Goal: Task Accomplishment & Management: Manage account settings

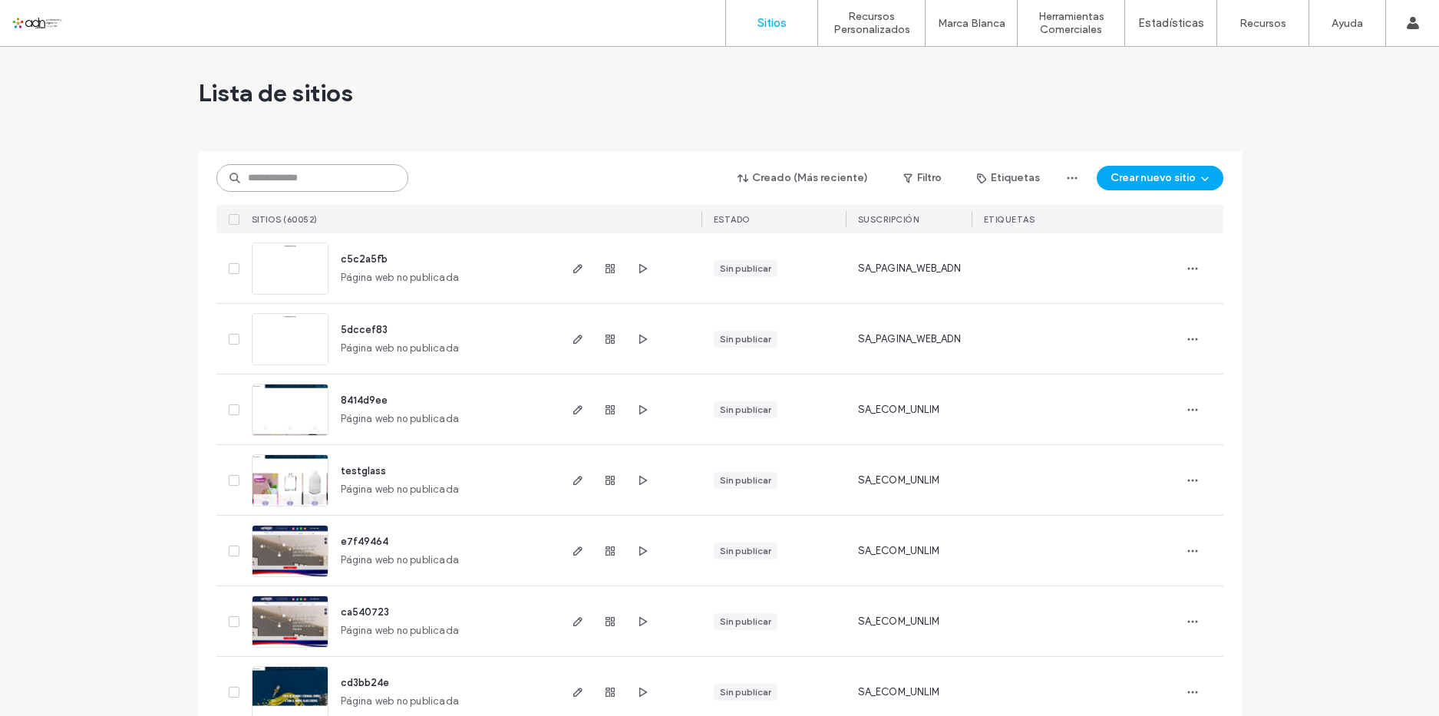
click at [322, 183] on input at bounding box center [312, 178] width 192 height 28
click at [327, 180] on input at bounding box center [312, 178] width 192 height 28
paste input "*********"
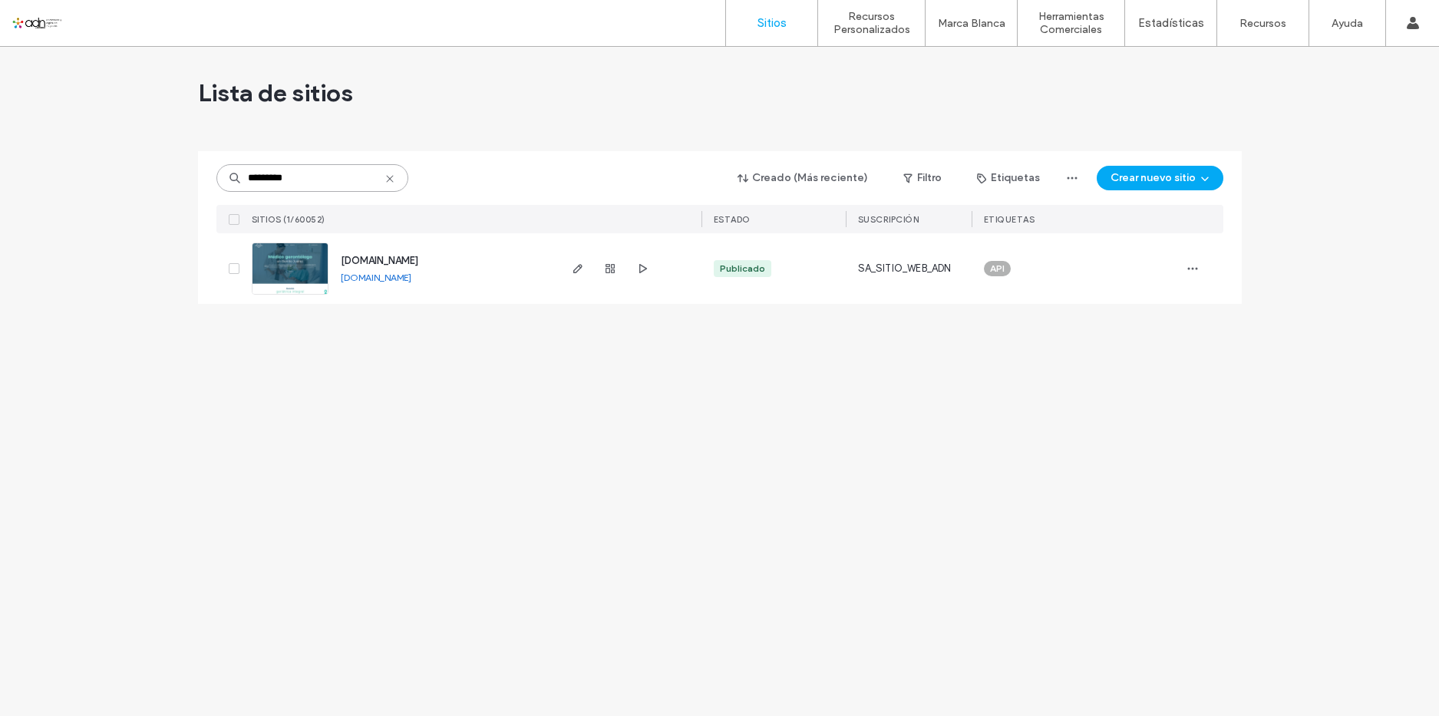
type input "*********"
click at [511, 340] on div "Lista de sitios ********* Creado (Más reciente) Filtro Etiquetas Crear nuevo si…" at bounding box center [719, 381] width 1439 height 669
click at [576, 268] on use "button" at bounding box center [576, 268] width 9 height 9
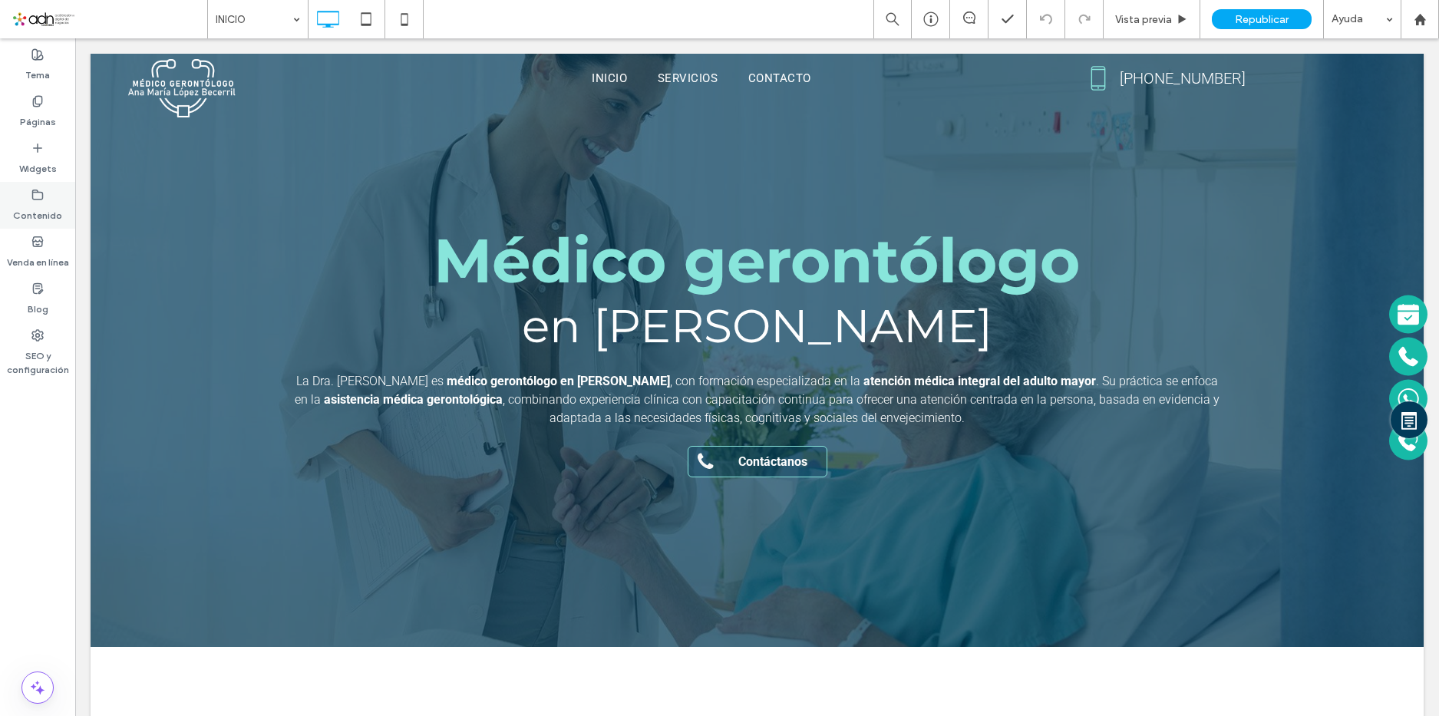
click at [36, 206] on label "Contenido" at bounding box center [37, 211] width 49 height 21
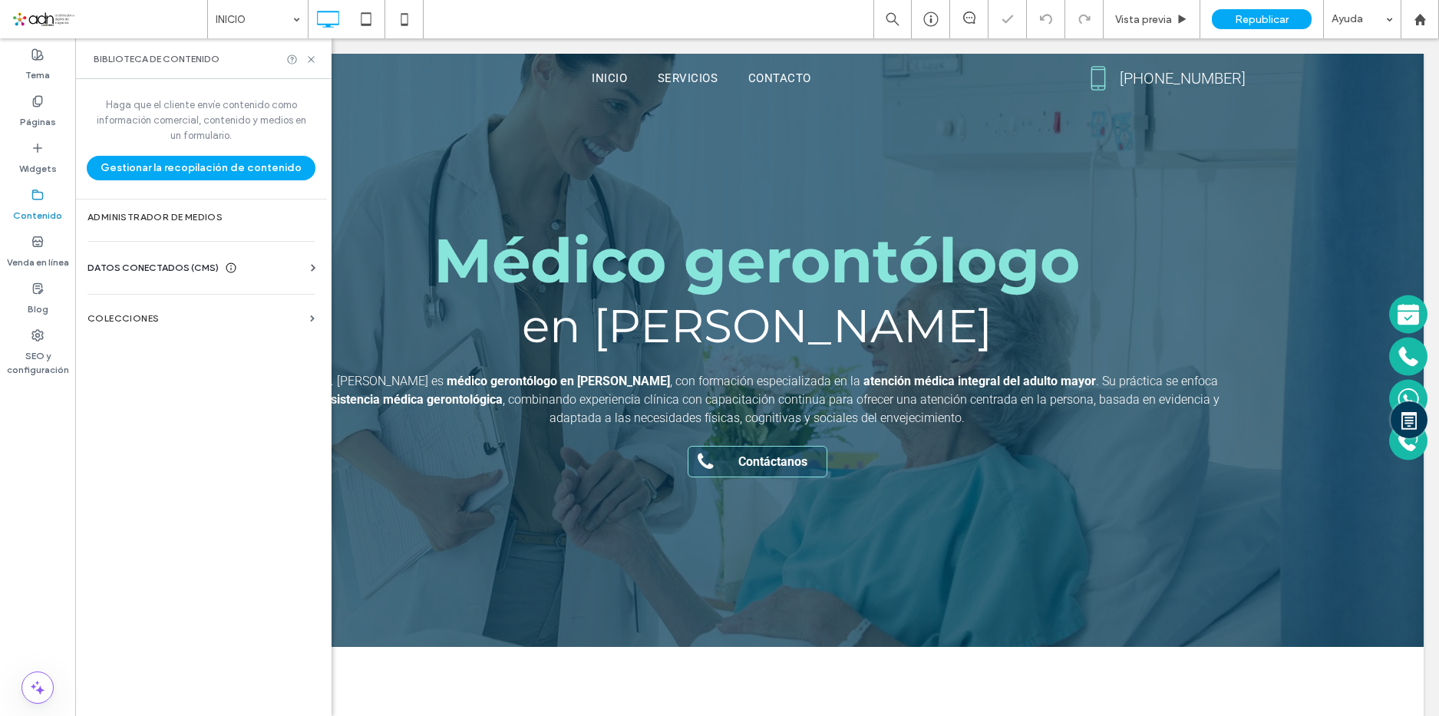
click at [203, 262] on span "DATOS CONECTADOS (CMS)" at bounding box center [152, 267] width 131 height 15
click at [179, 312] on section "Información del negocio" at bounding box center [203, 305] width 233 height 35
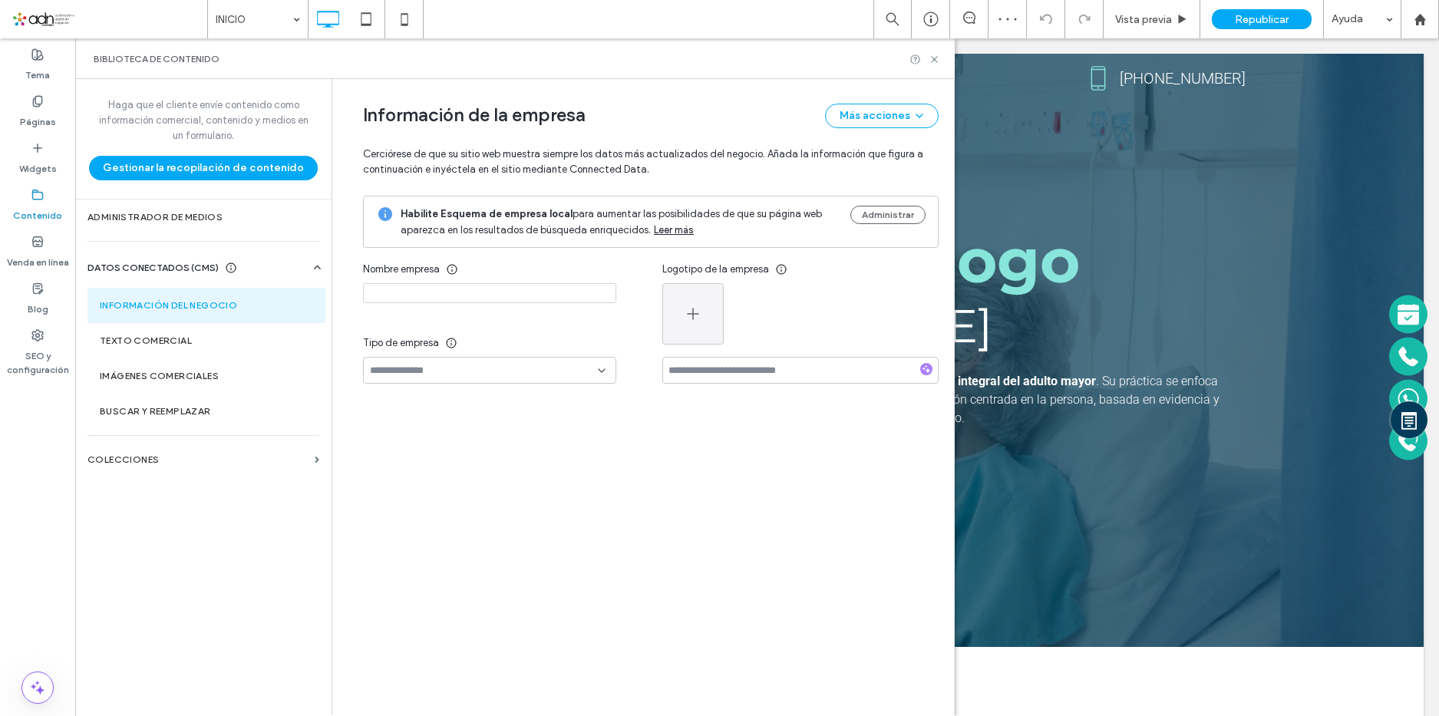
type input "**********"
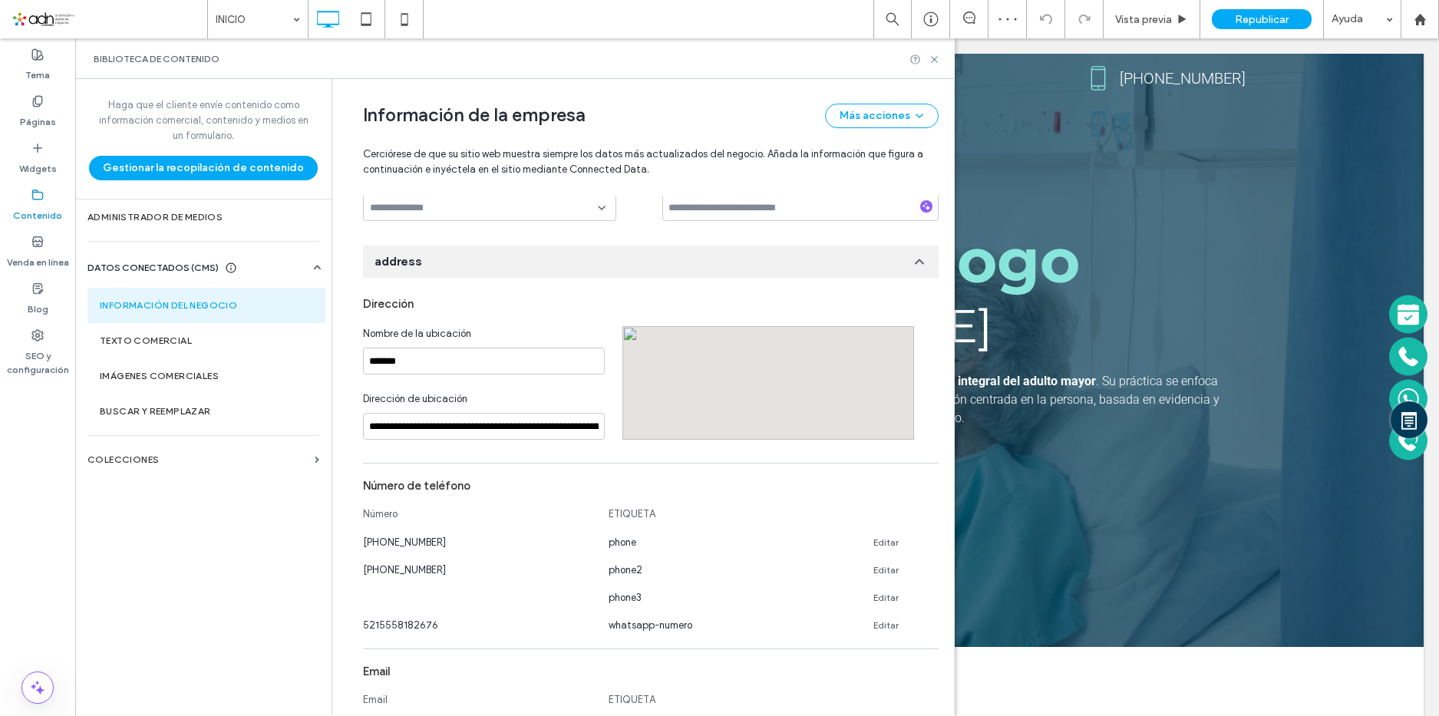
scroll to position [316, 0]
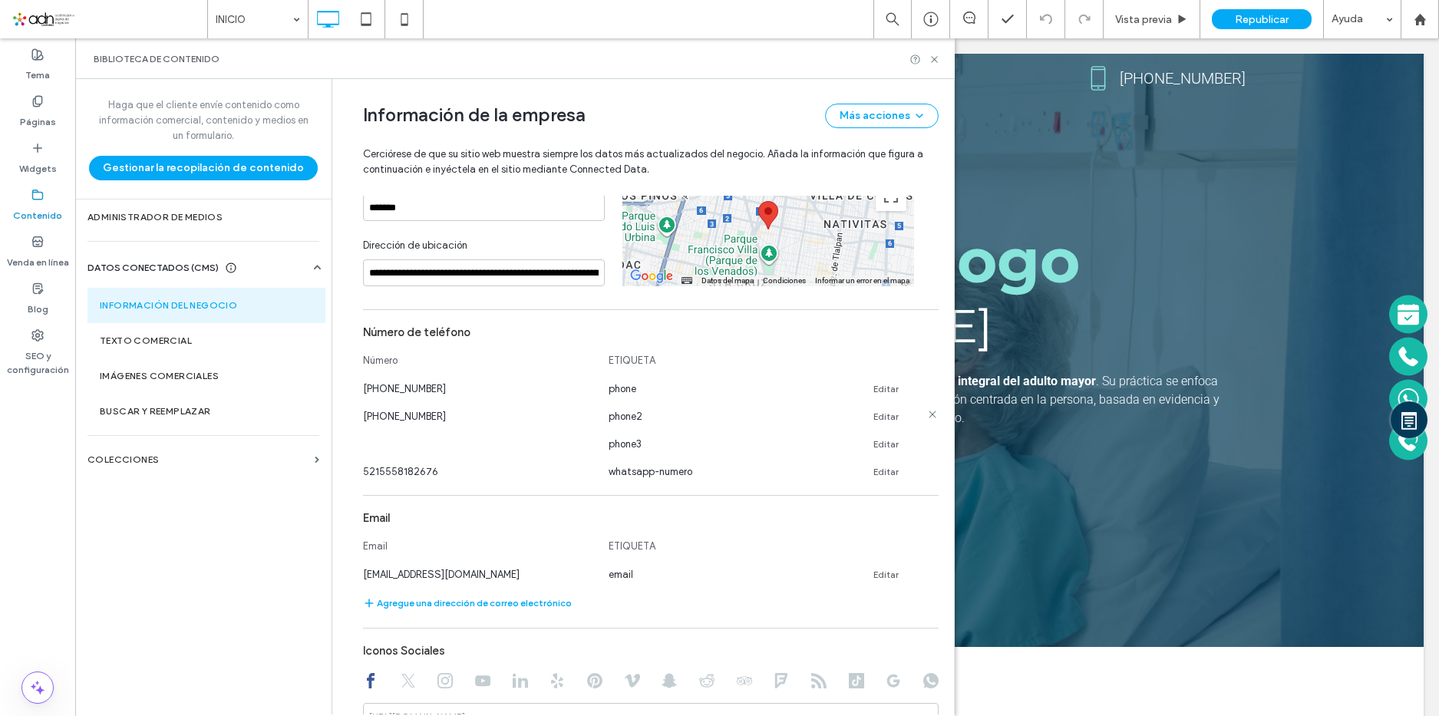
click at [926, 417] on icon at bounding box center [932, 414] width 12 height 12
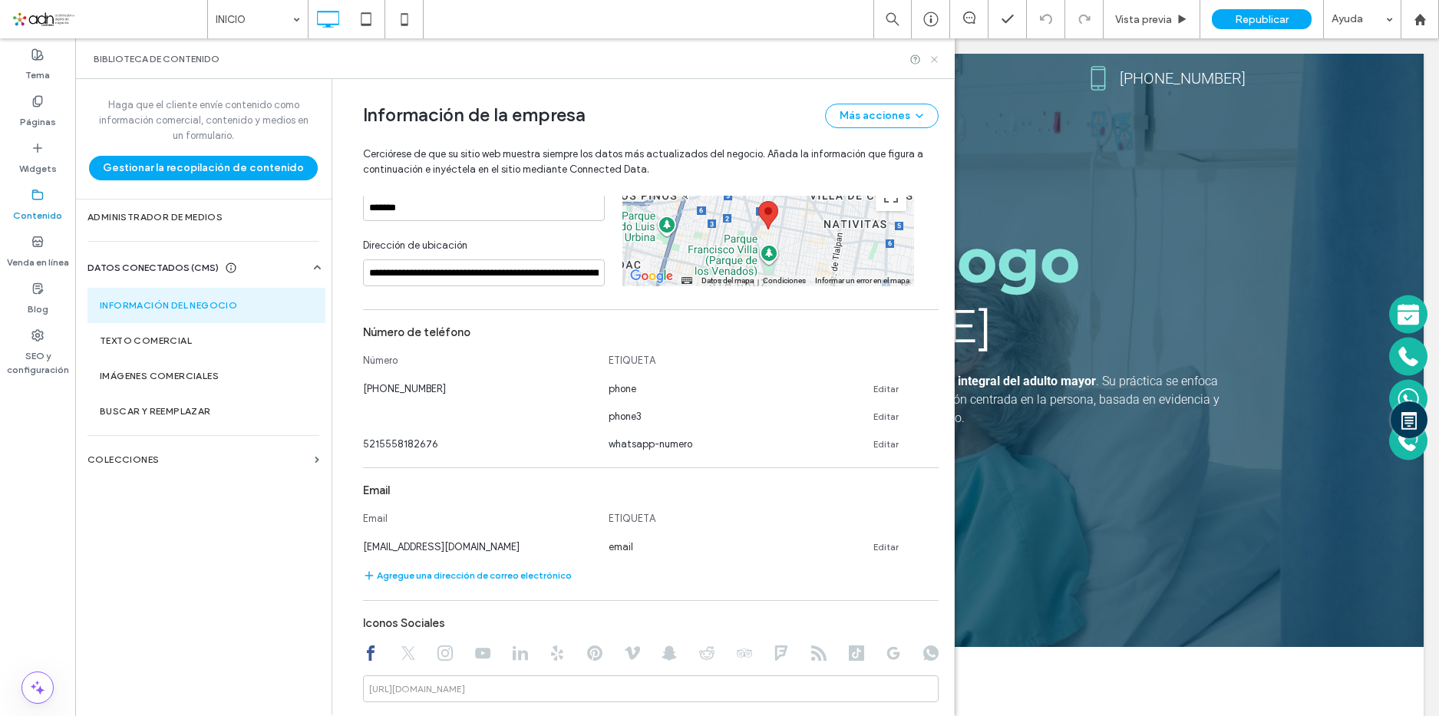
click at [934, 60] on use at bounding box center [934, 59] width 6 height 6
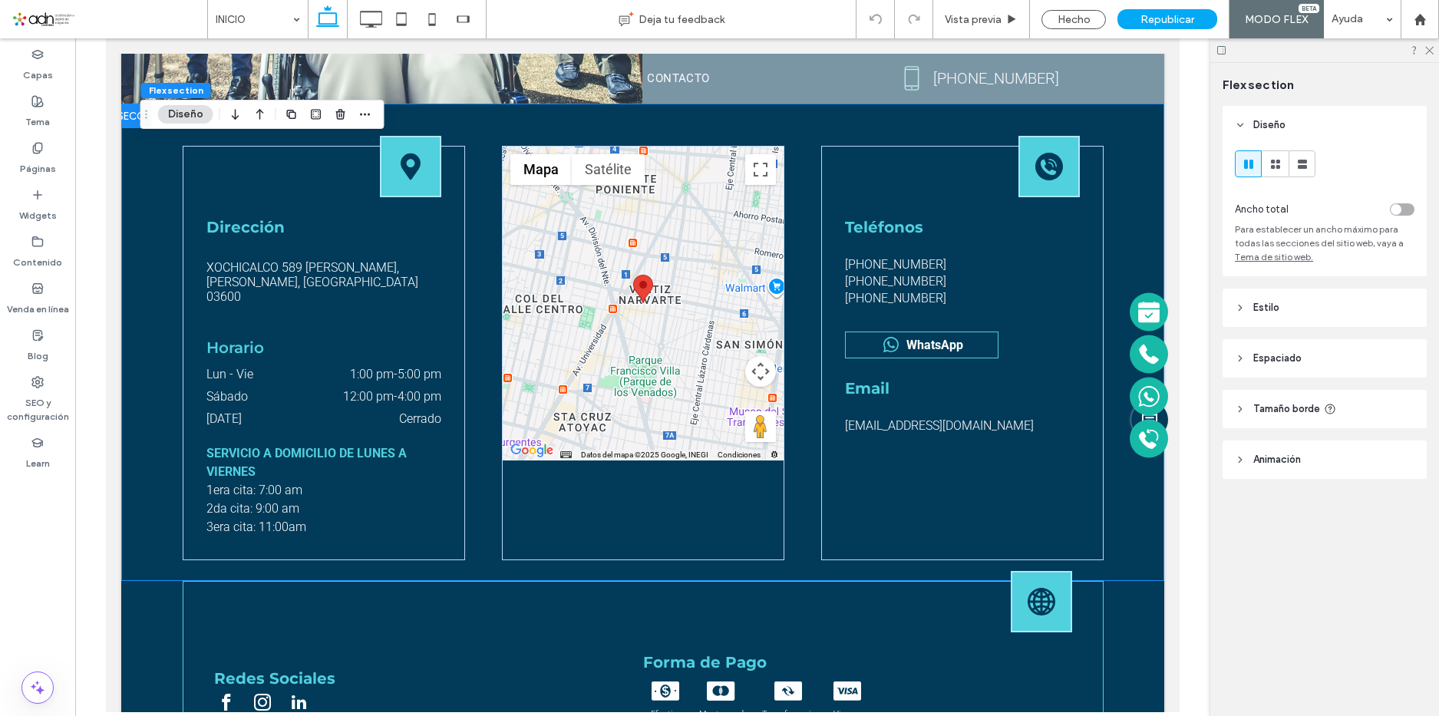
scroll to position [5571, 0]
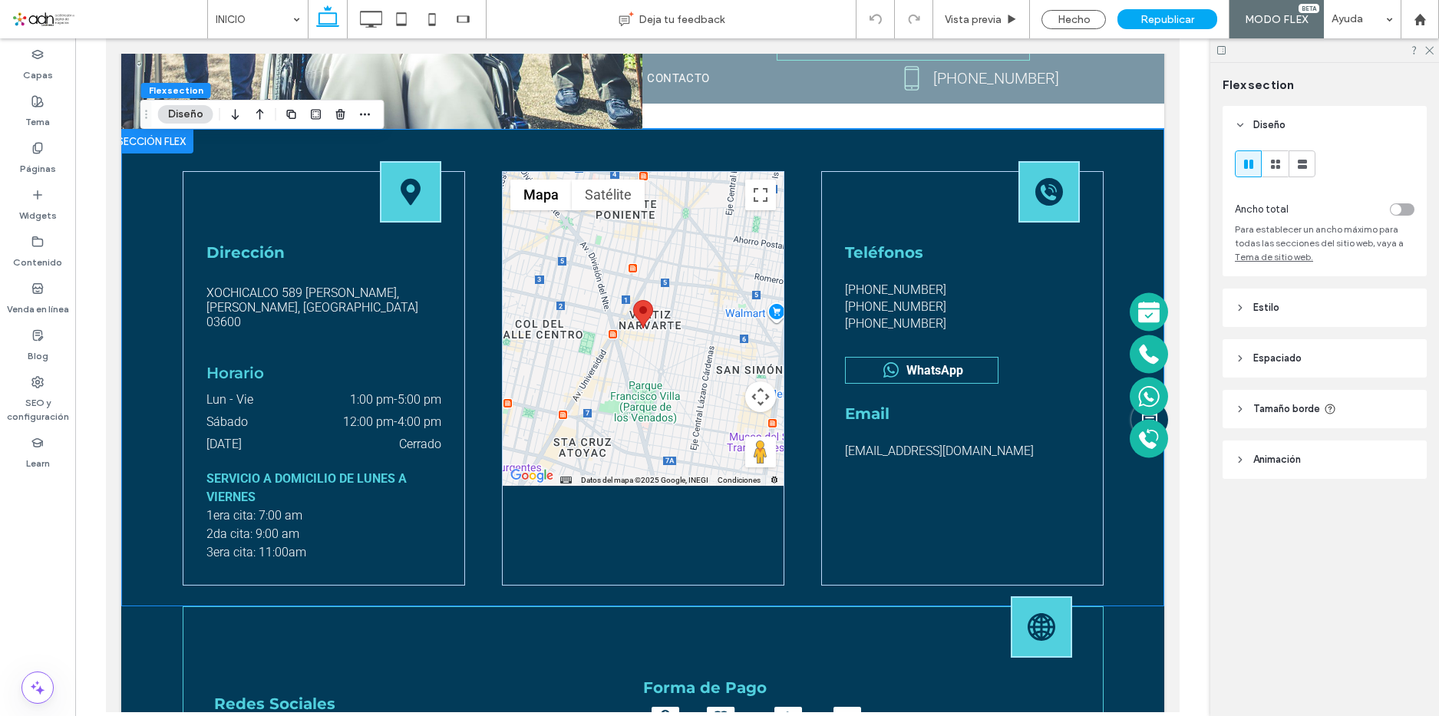
click at [430, 18] on icon at bounding box center [432, 19] width 31 height 31
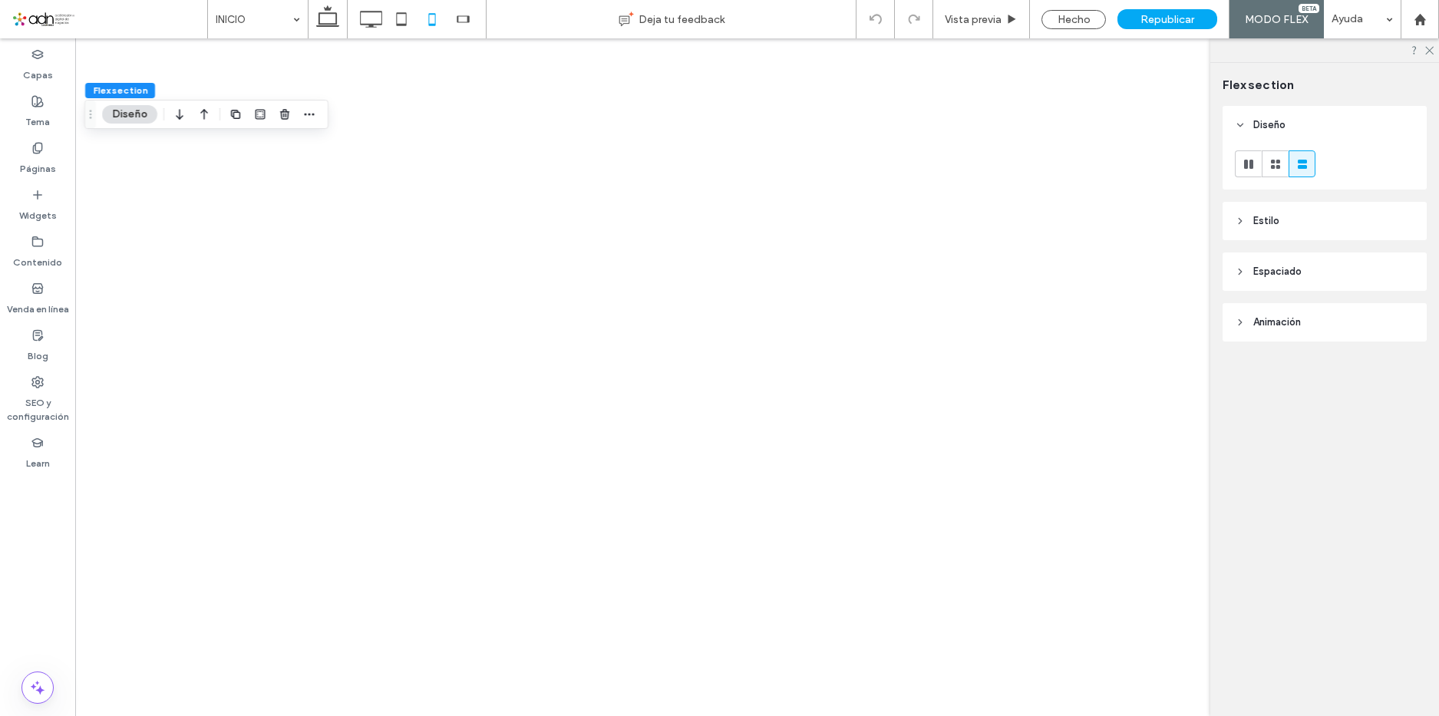
scroll to position [0, 0]
click at [1063, 20] on div "Hecho" at bounding box center [1073, 19] width 64 height 19
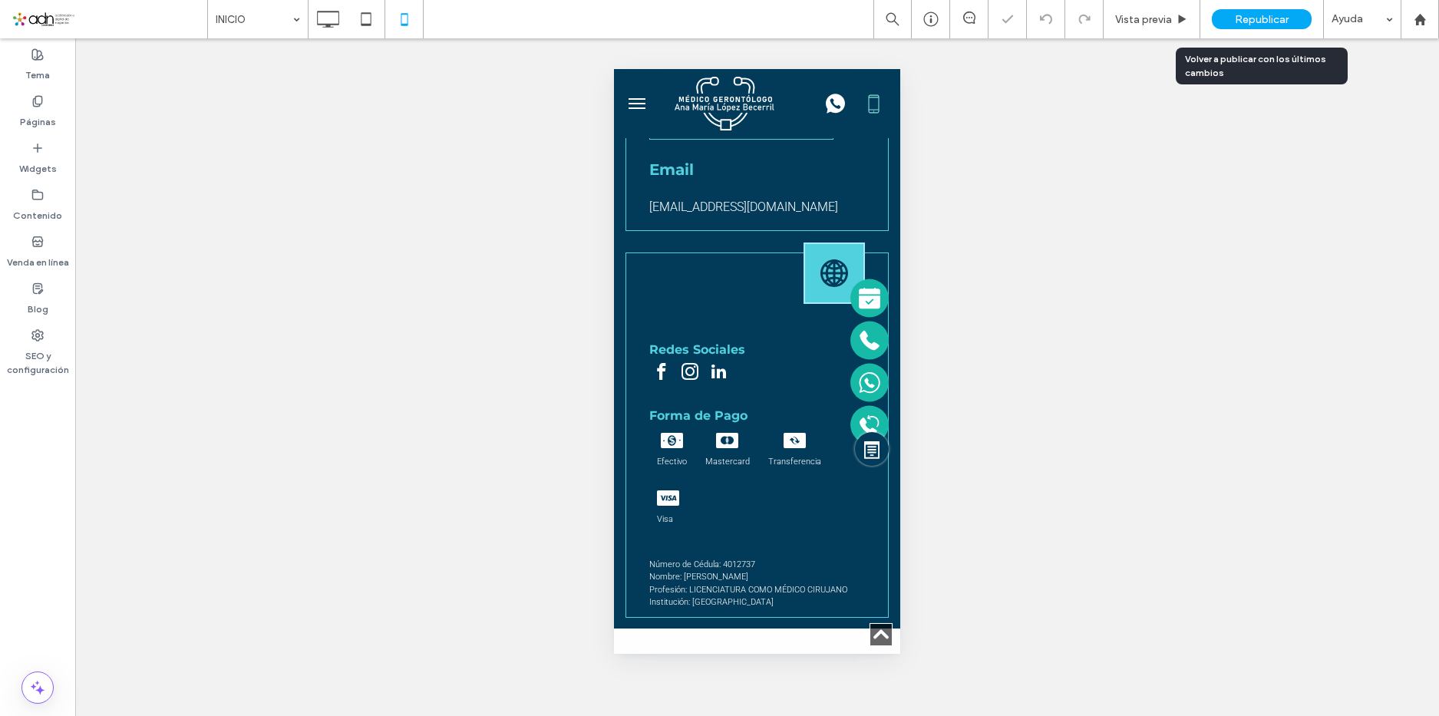
click at [1243, 19] on span "Republicar" at bounding box center [1261, 19] width 54 height 13
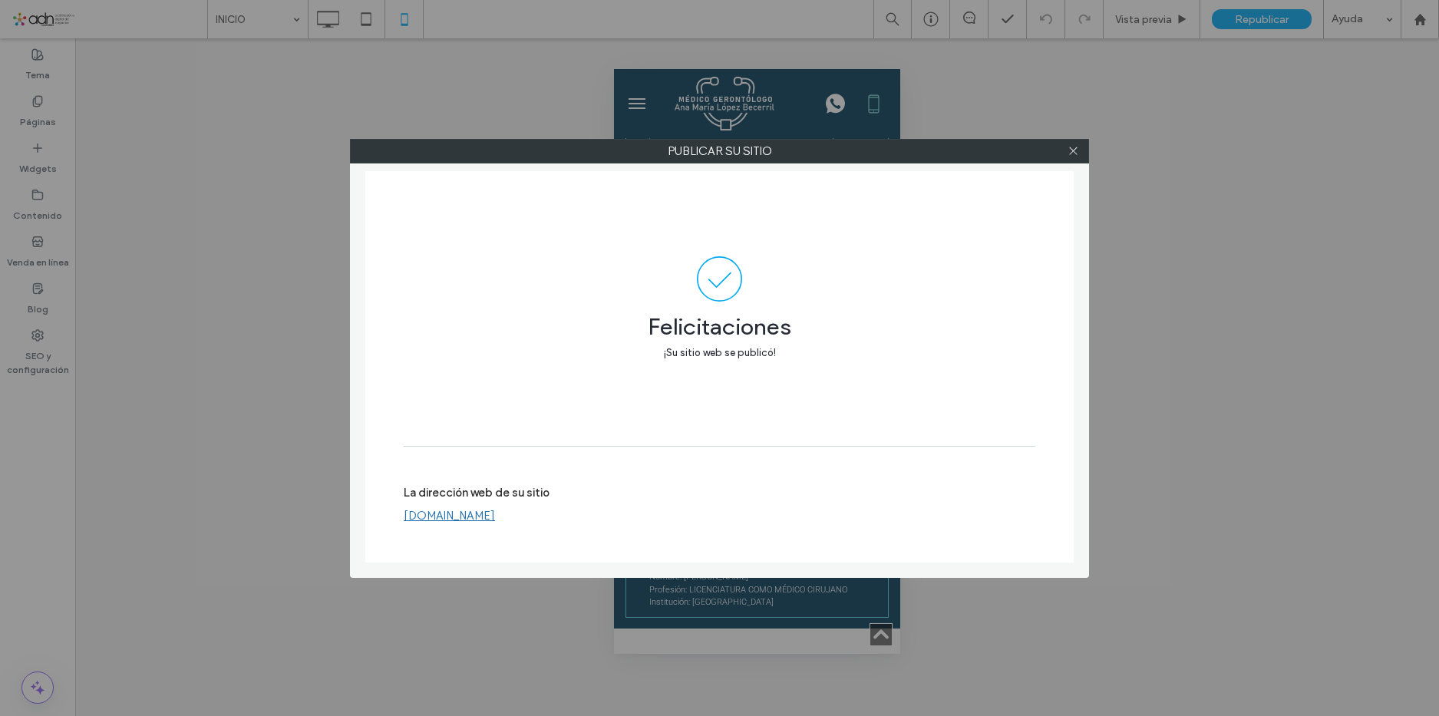
click at [1083, 152] on div at bounding box center [1072, 151] width 23 height 23
click at [1073, 150] on icon at bounding box center [1073, 151] width 12 height 12
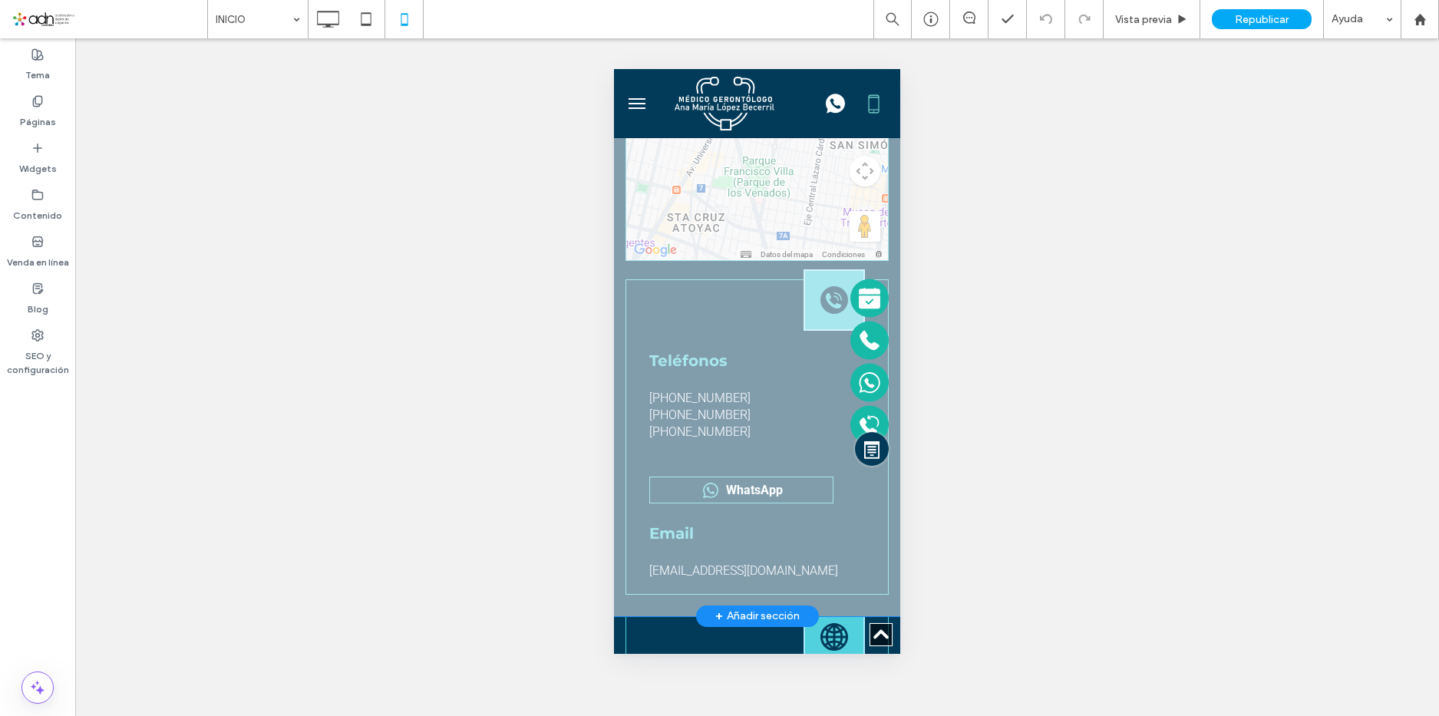
scroll to position [9859, 0]
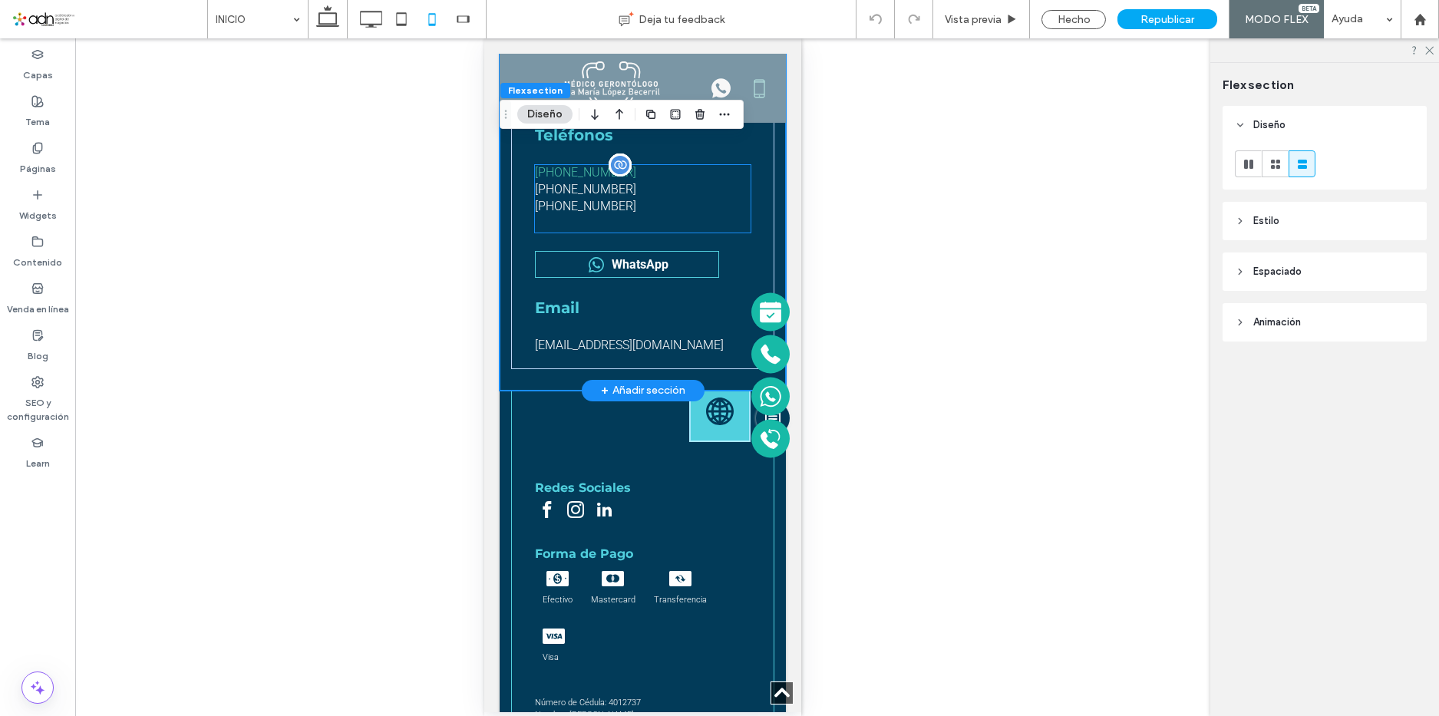
scroll to position [9783, 0]
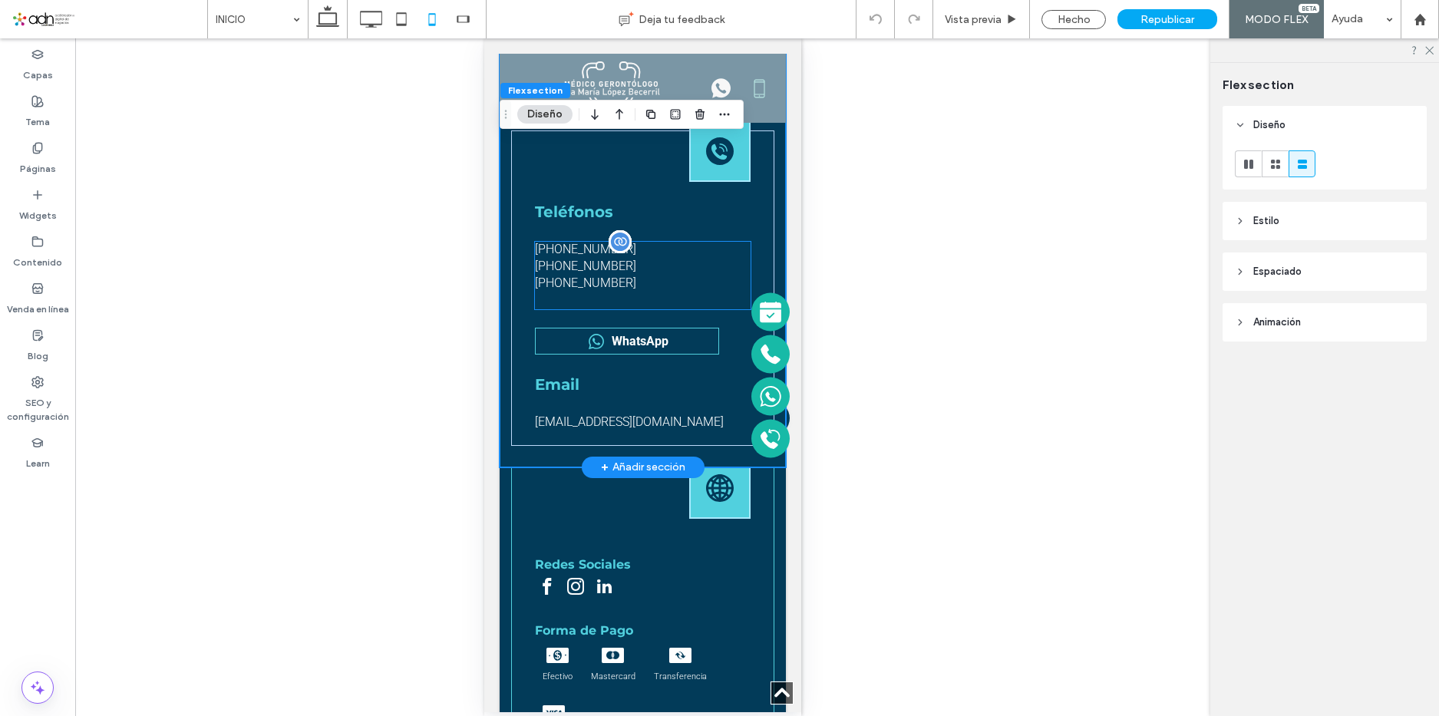
click at [651, 300] on div "[PHONE_NUMBER] [PHONE_NUMBER] [PHONE_NUMBER]" at bounding box center [643, 276] width 216 height 68
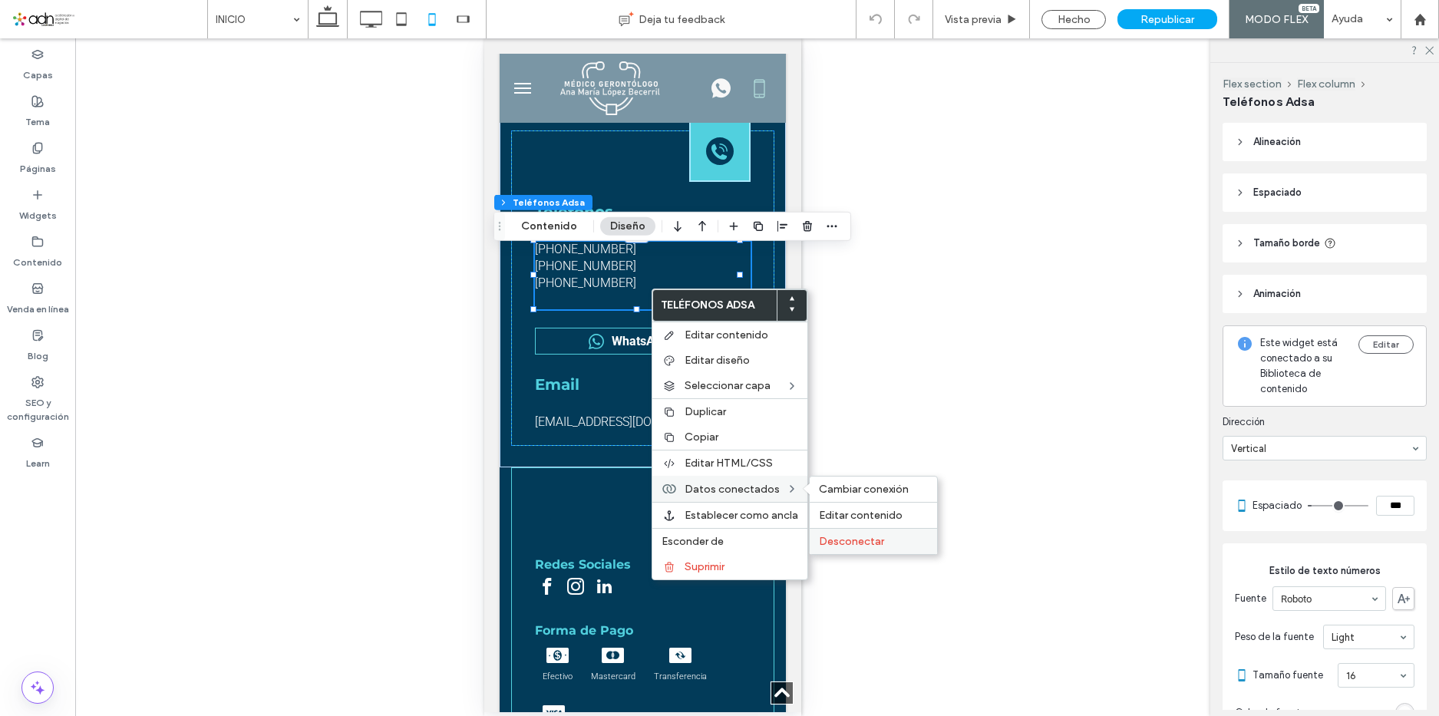
click at [853, 538] on span "Desconectar" at bounding box center [851, 541] width 65 height 13
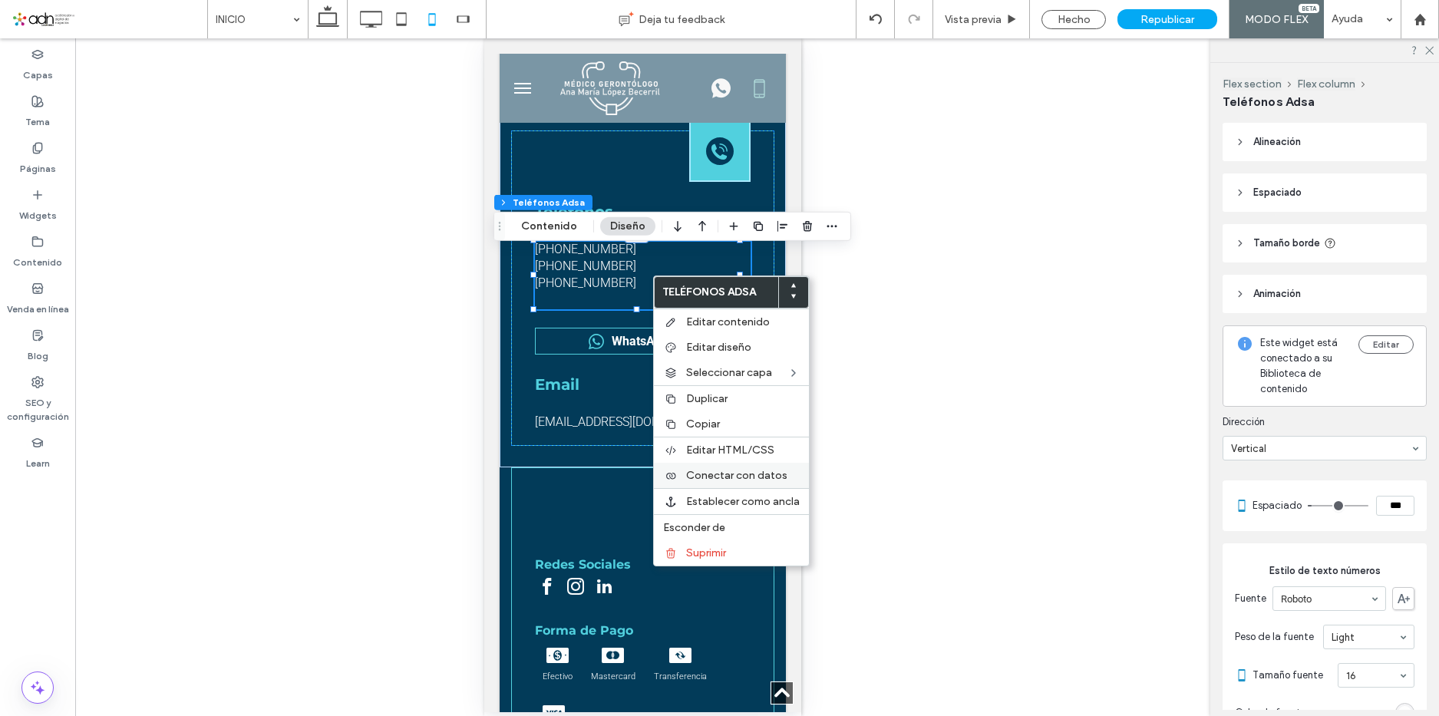
click at [779, 475] on span "Conectar con datos" at bounding box center [736, 475] width 101 height 13
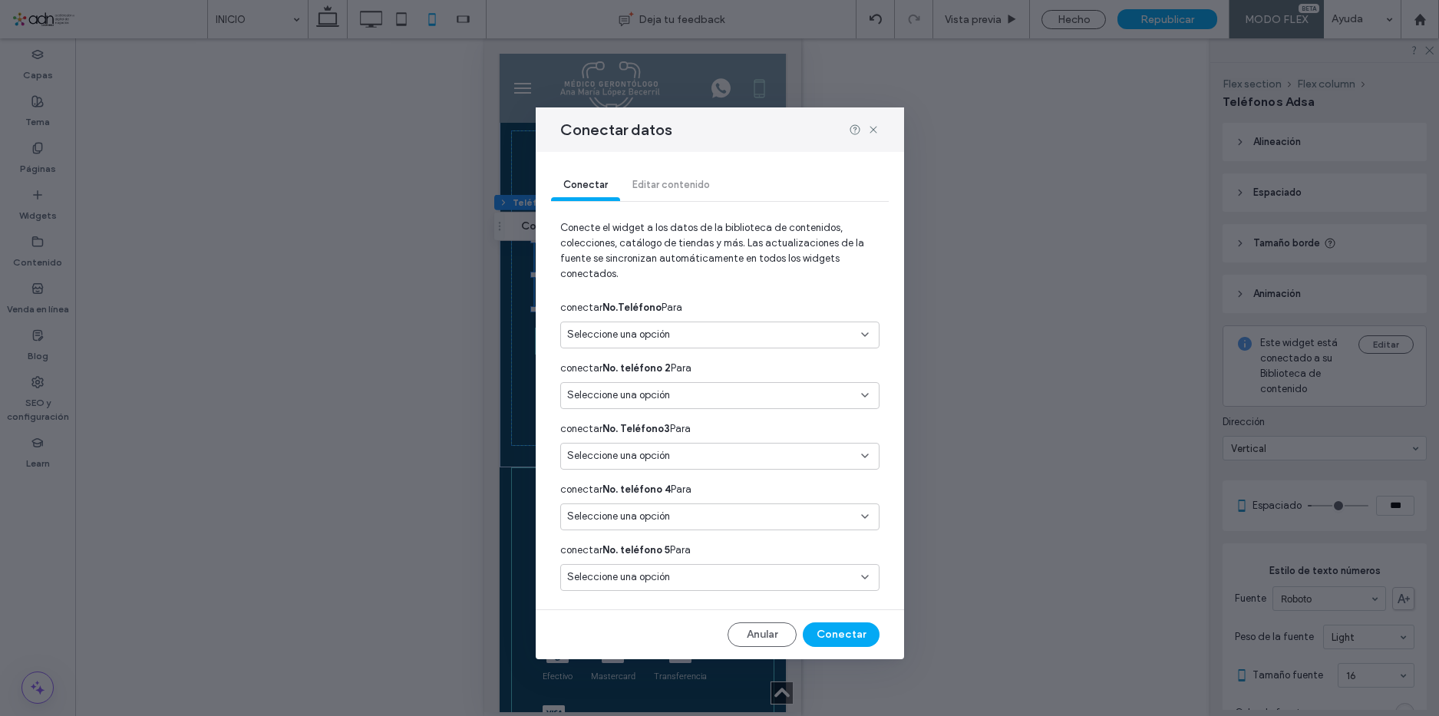
click at [706, 328] on div "Seleccione una opción" at bounding box center [719, 334] width 319 height 27
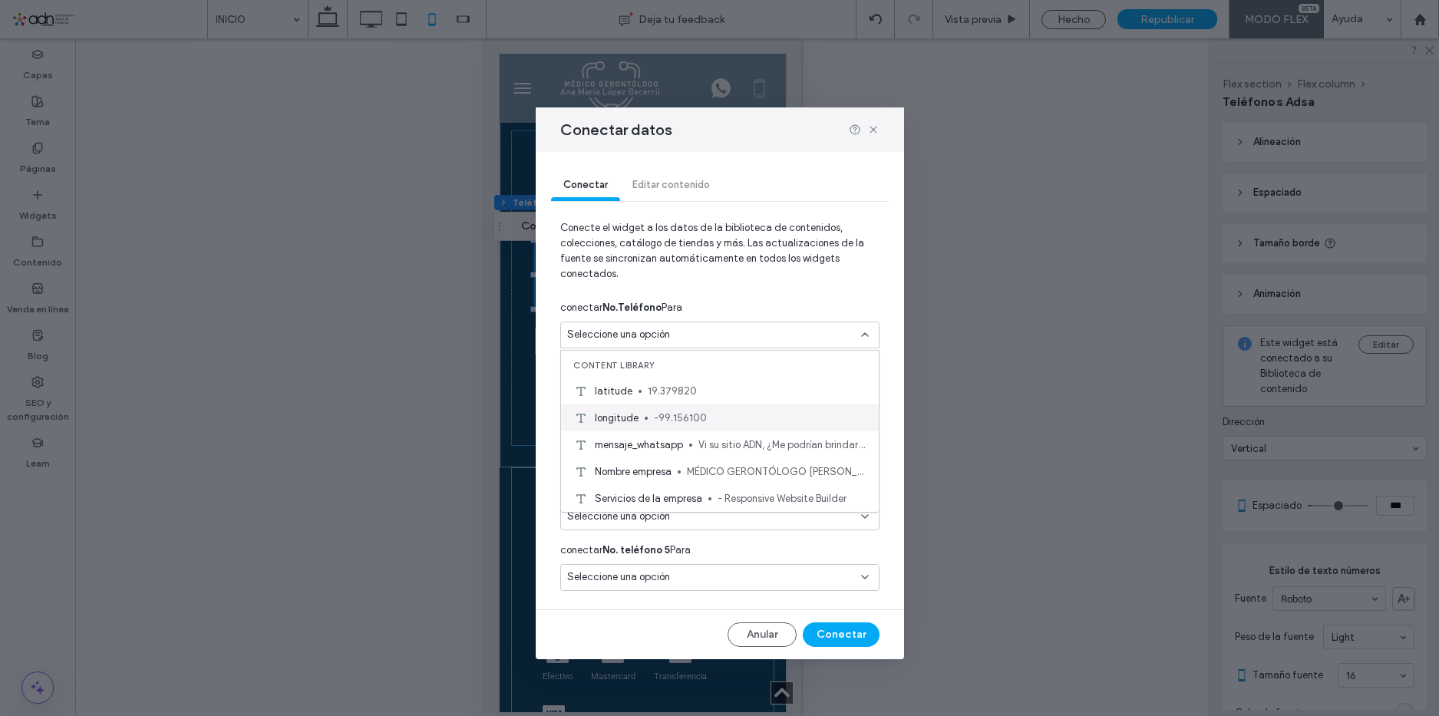
scroll to position [107, 0]
click at [700, 414] on span "[PHONE_NUMBER]" at bounding box center [752, 417] width 229 height 15
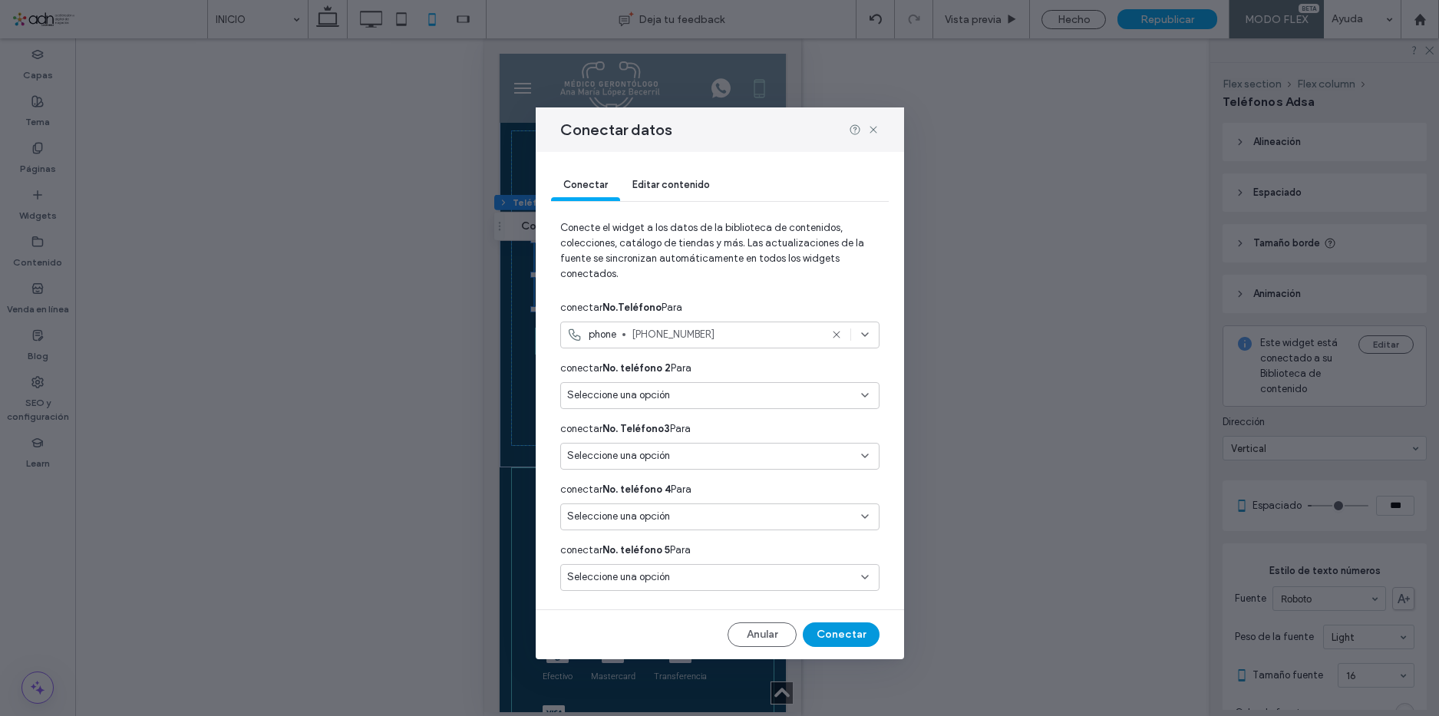
click at [855, 634] on button "Conectar" at bounding box center [840, 634] width 77 height 25
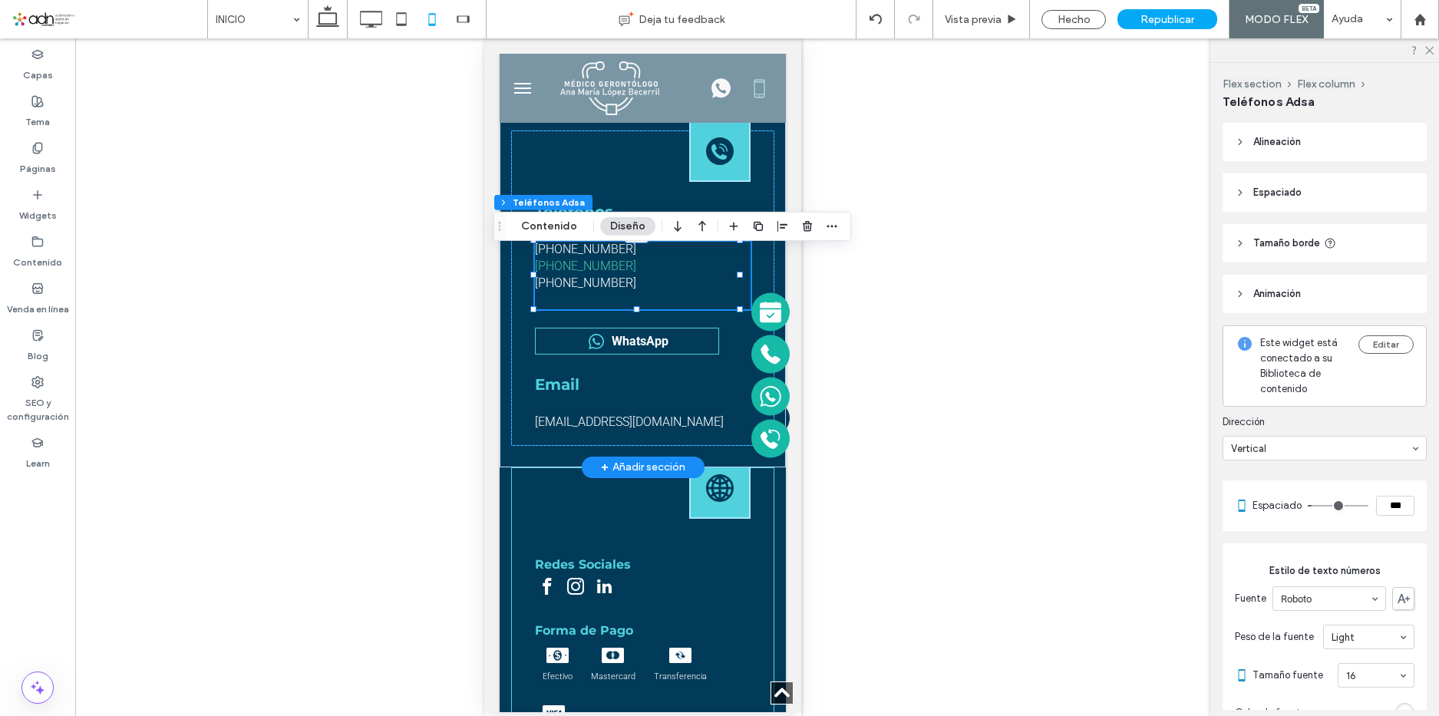
click at [638, 273] on link "[PHONE_NUMBER]" at bounding box center [643, 266] width 216 height 15
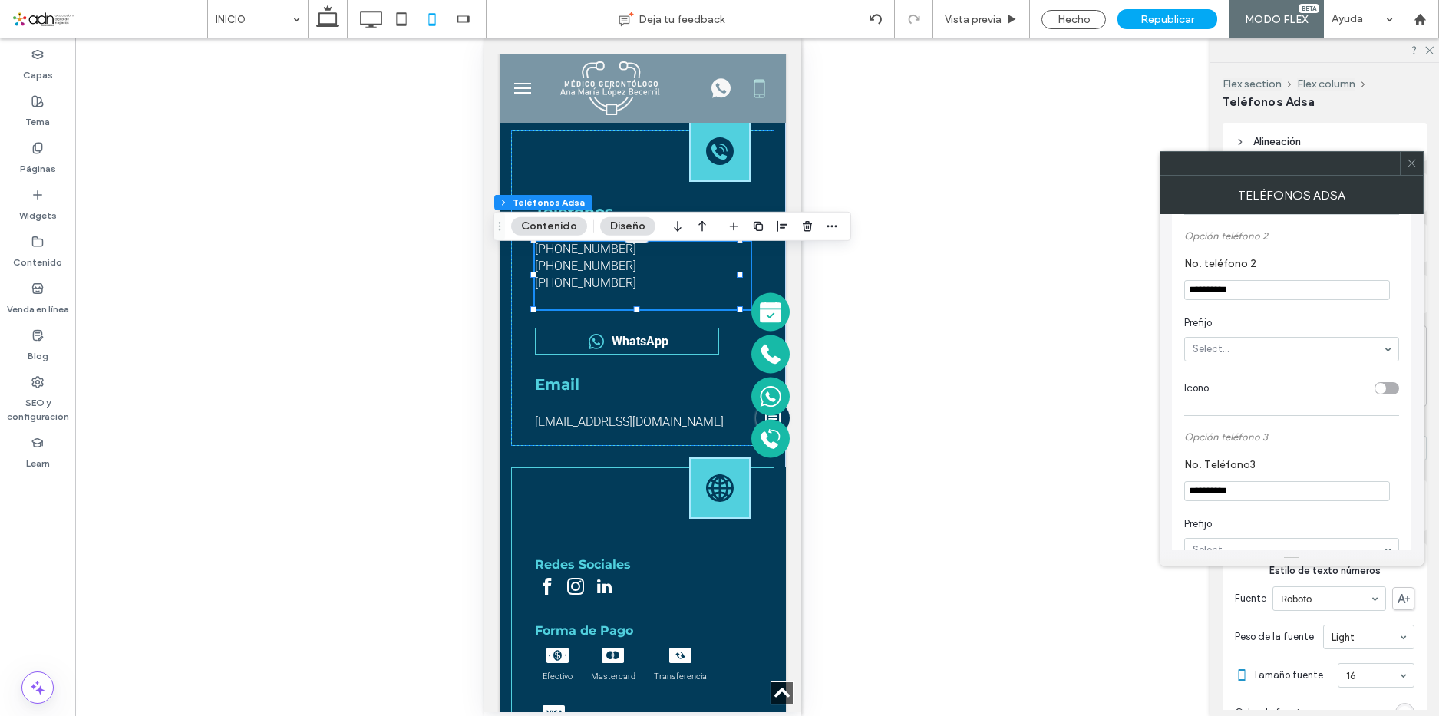
scroll to position [307, 0]
click at [1280, 285] on input "**********" at bounding box center [1287, 289] width 206 height 20
click at [1265, 494] on input "**********" at bounding box center [1287, 490] width 206 height 20
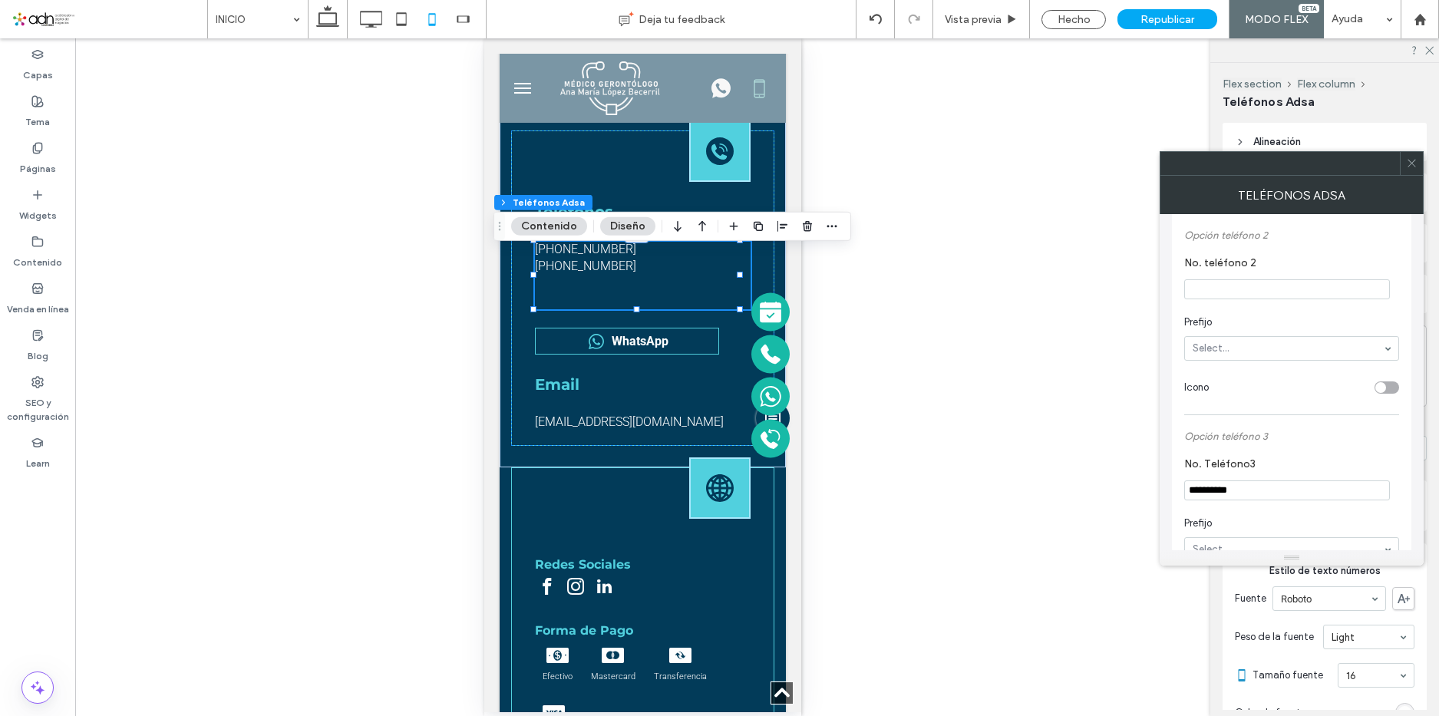
click at [1265, 494] on input "**********" at bounding box center [1287, 490] width 206 height 20
click at [1415, 160] on icon at bounding box center [1412, 163] width 12 height 12
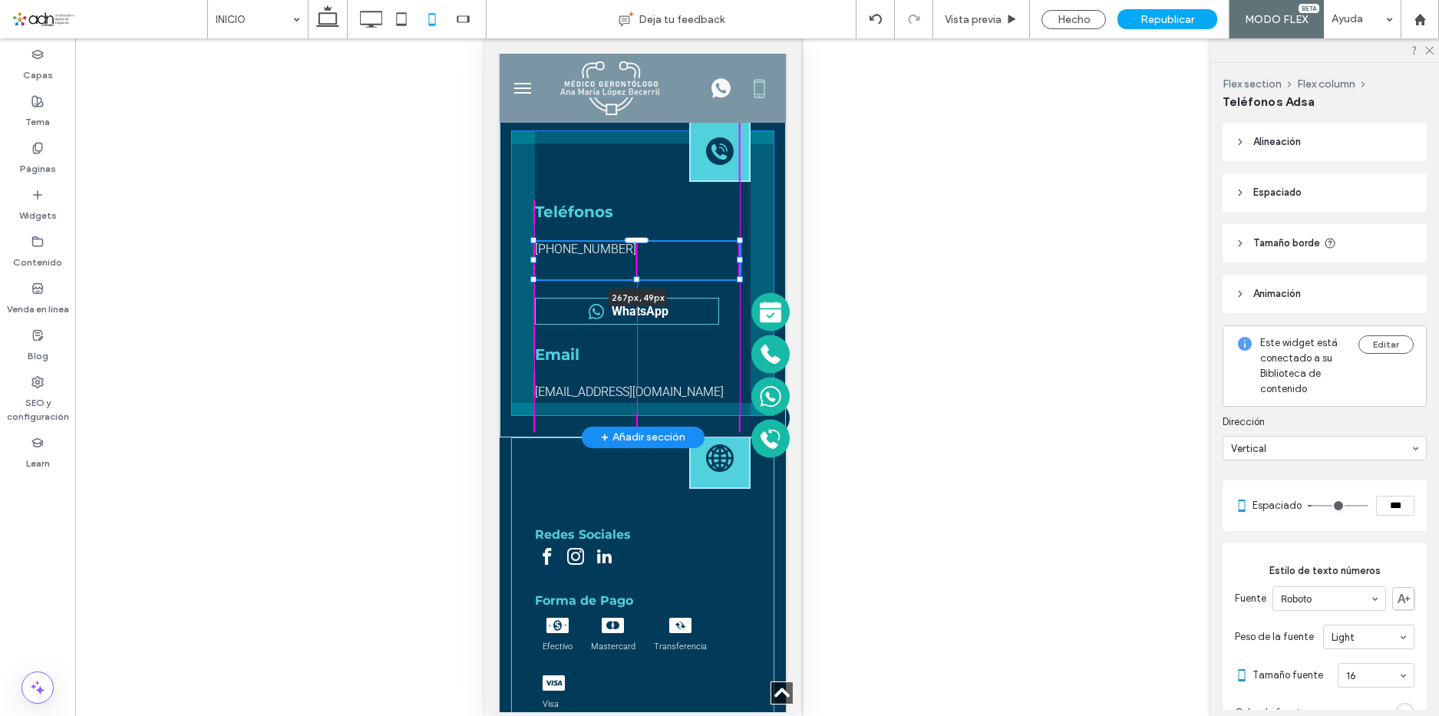
drag, startPoint x: 636, startPoint y: 318, endPoint x: 643, endPoint y: 288, distance: 30.7
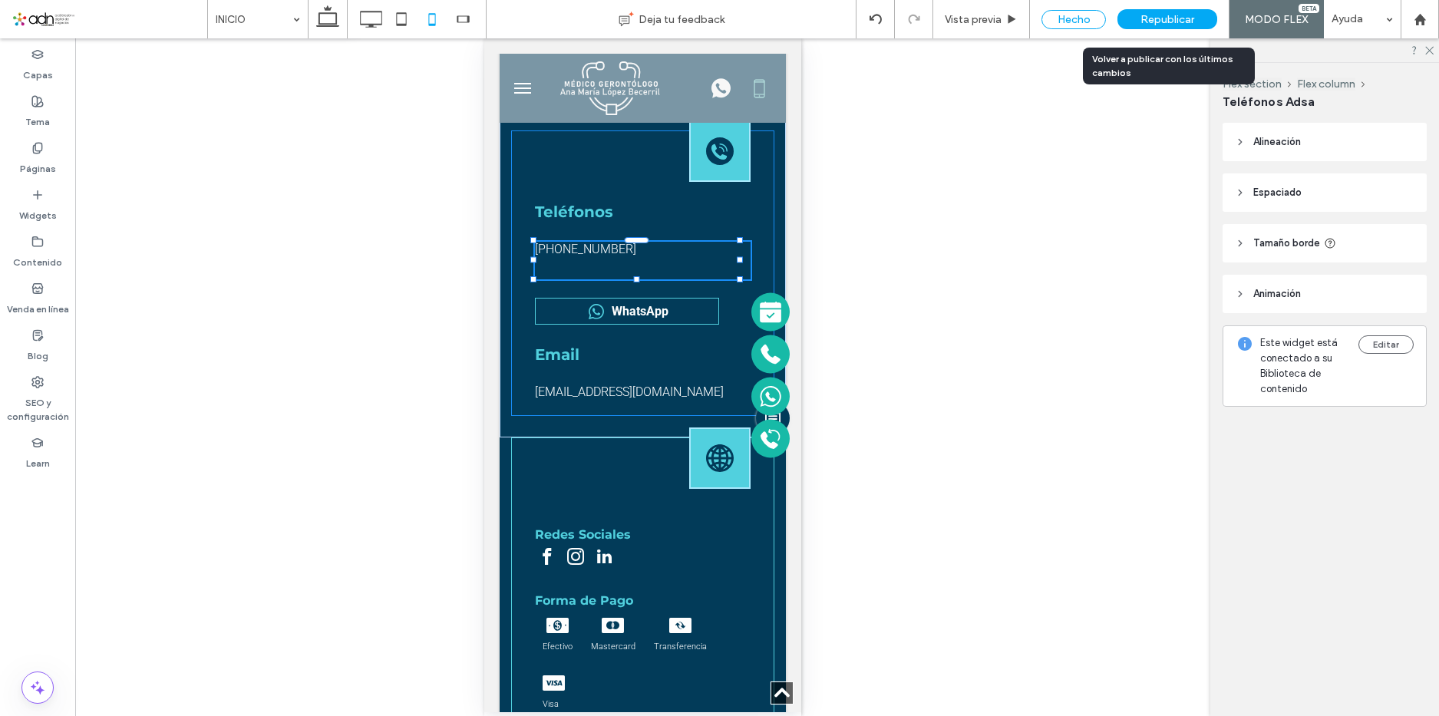
click at [1079, 12] on div "Hecho" at bounding box center [1073, 19] width 64 height 19
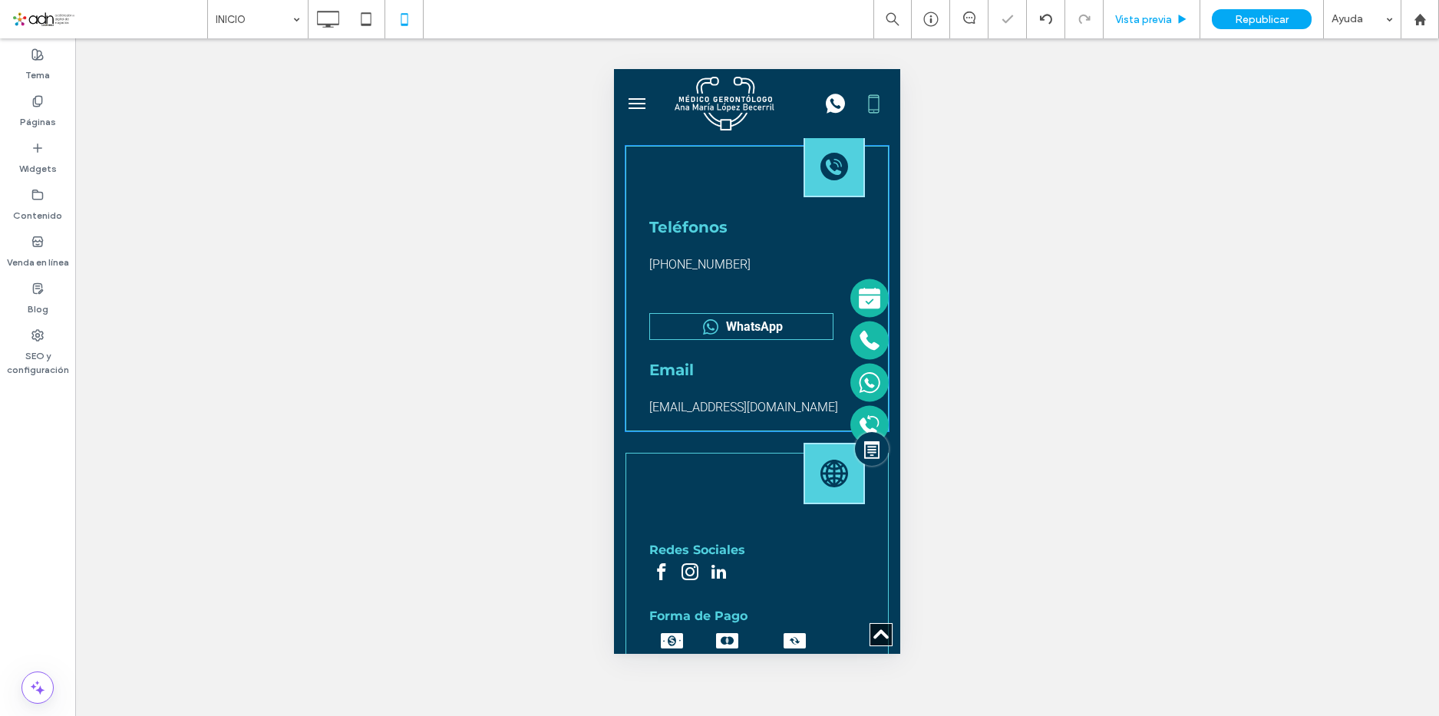
scroll to position [10054, 0]
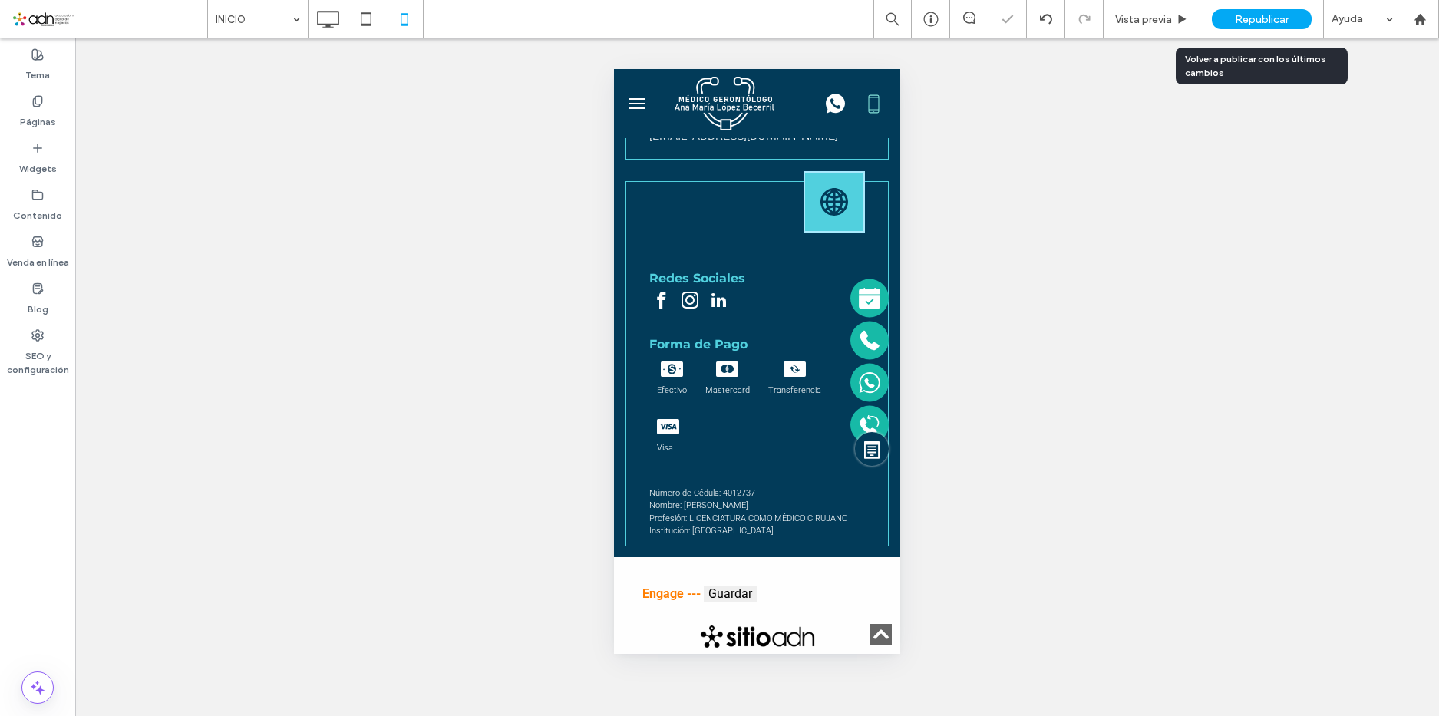
click at [1245, 13] on span "Republicar" at bounding box center [1261, 19] width 54 height 13
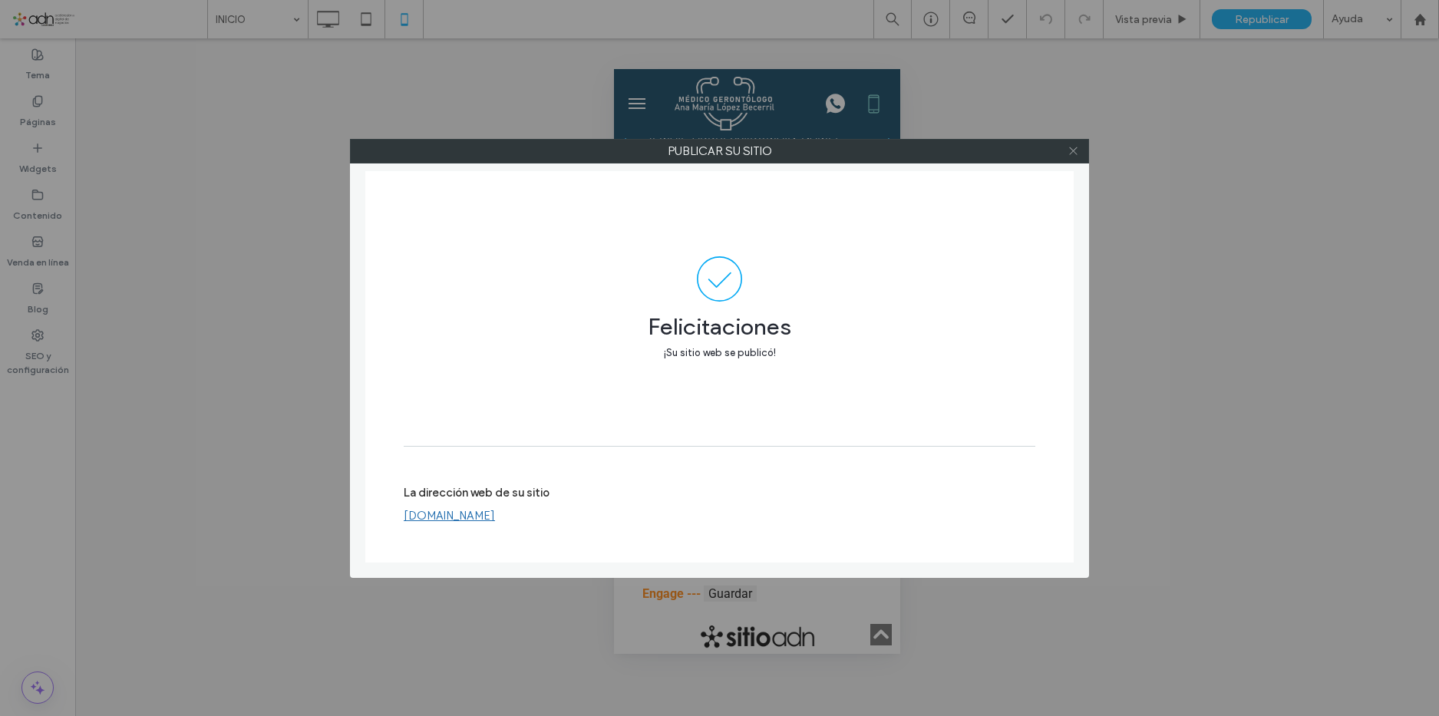
click at [1073, 153] on icon at bounding box center [1073, 151] width 12 height 12
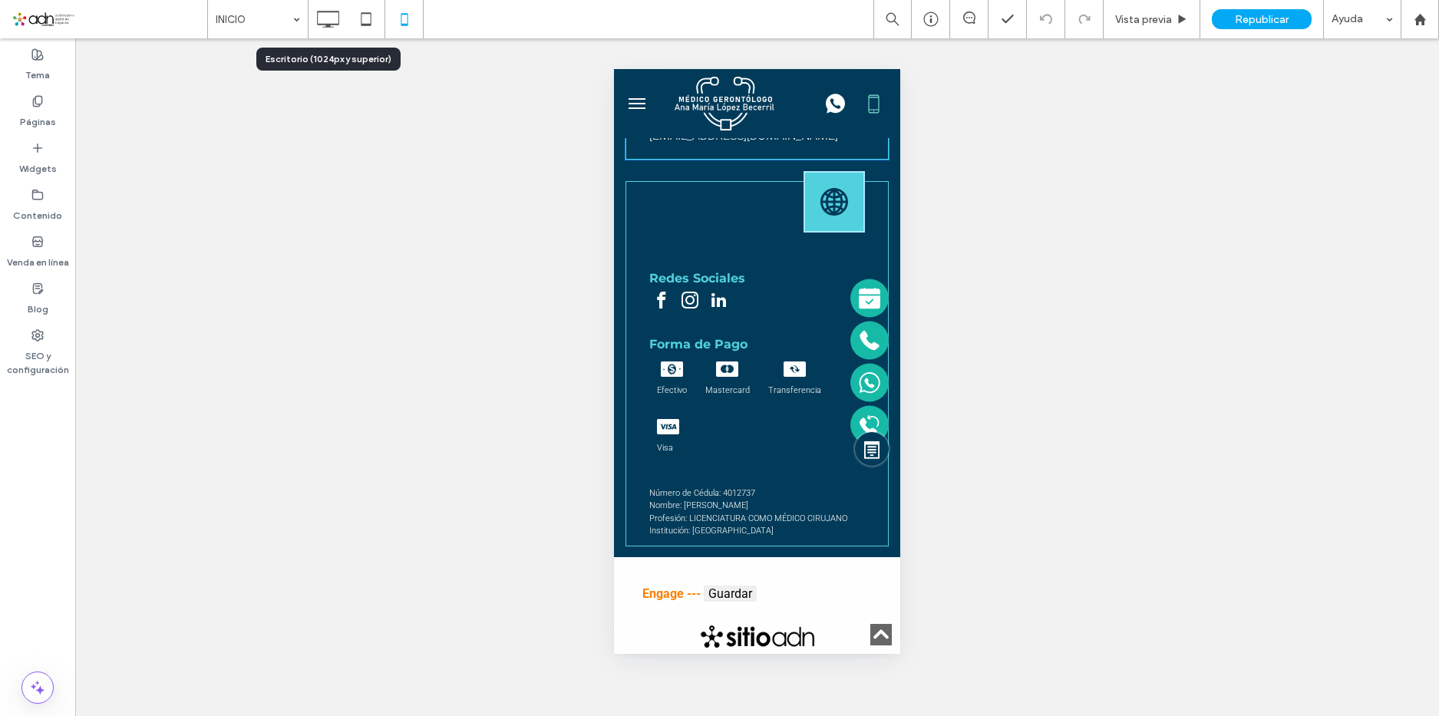
click at [328, 13] on icon at bounding box center [327, 19] width 31 height 31
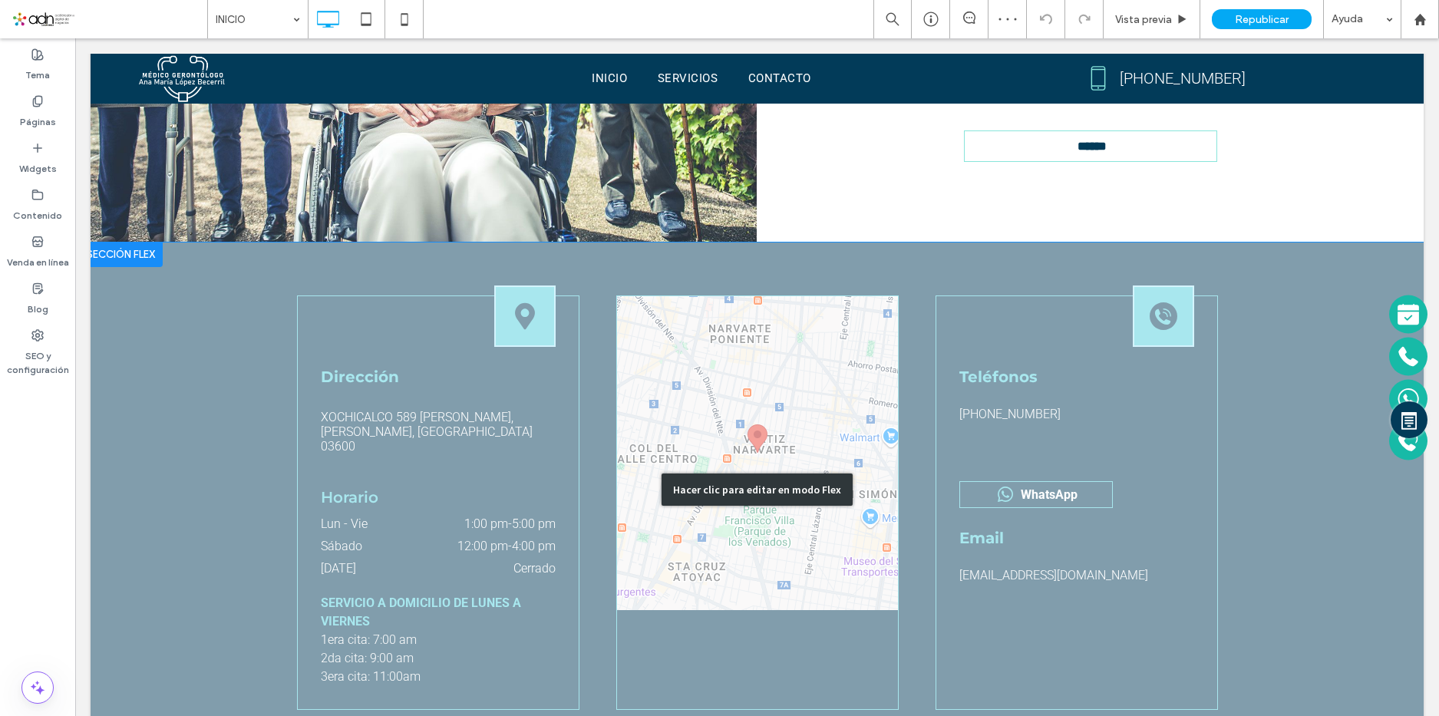
scroll to position [0, 0]
click at [977, 404] on div "Hacer clic para editar en modo Flex" at bounding box center [757, 489] width 1333 height 494
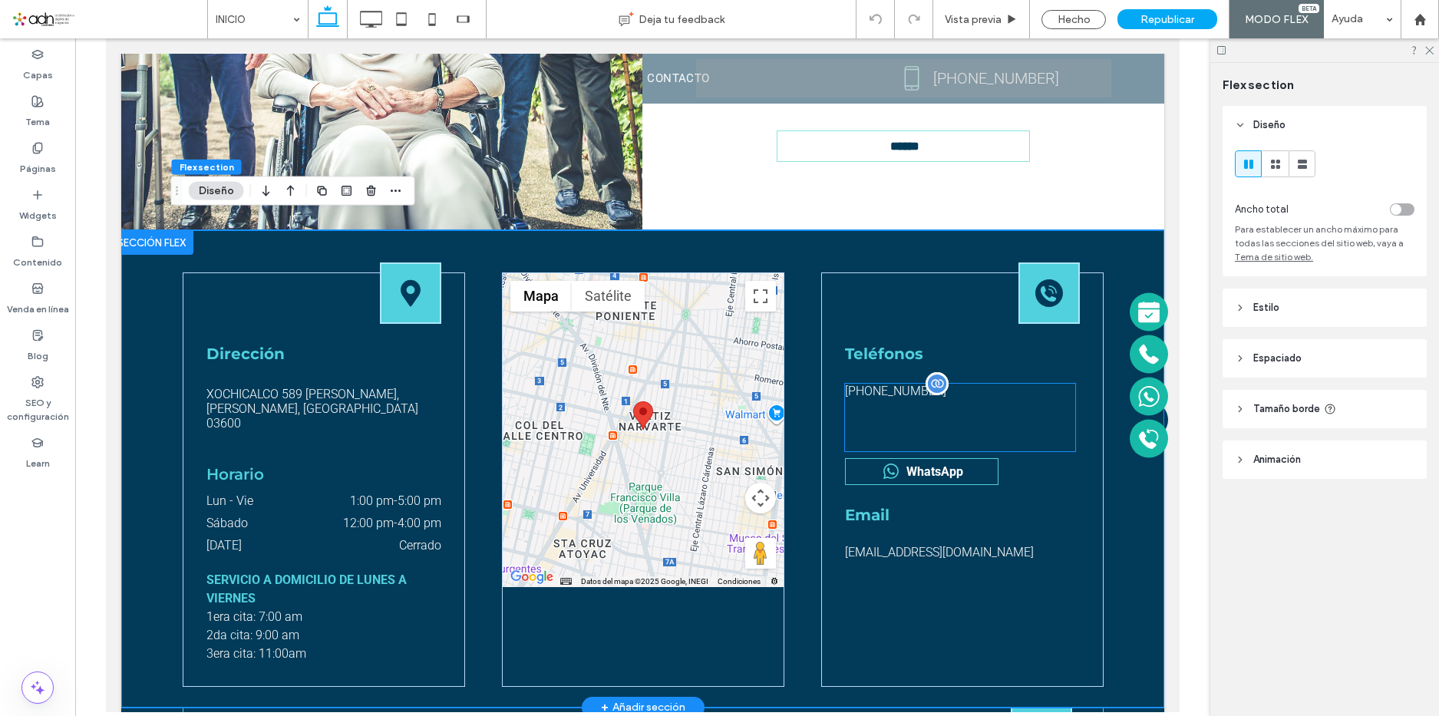
scroll to position [2, 0]
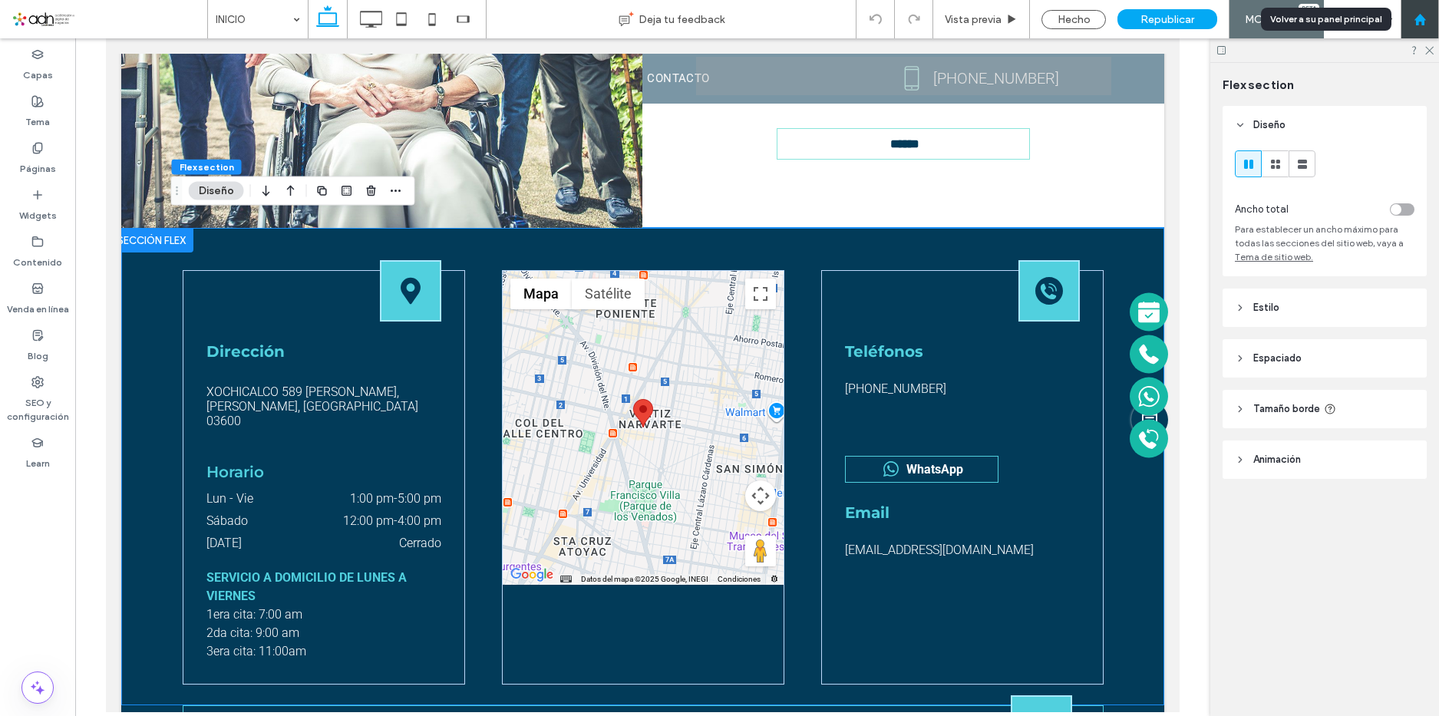
click at [1419, 10] on div at bounding box center [1419, 19] width 38 height 38
